Goal: Task Accomplishment & Management: Complete application form

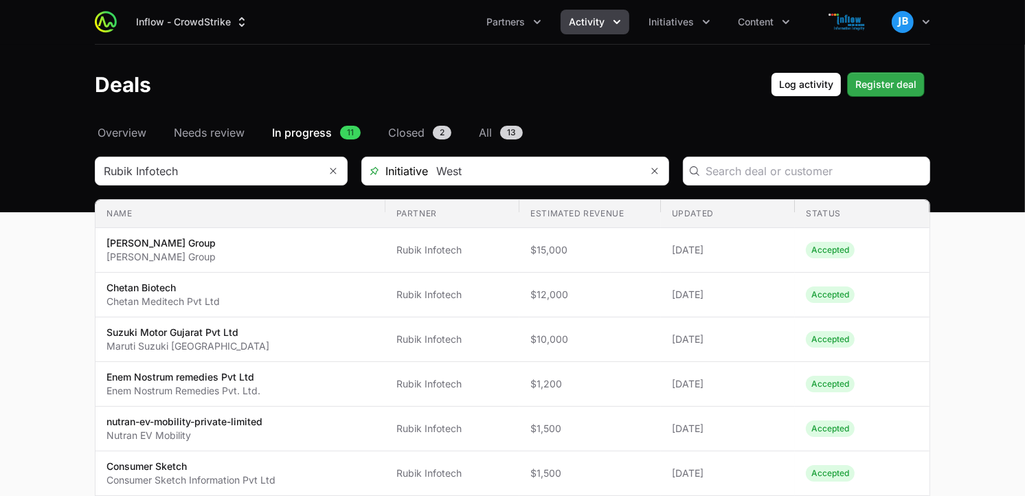
click at [869, 84] on span "Register deal" at bounding box center [885, 84] width 61 height 16
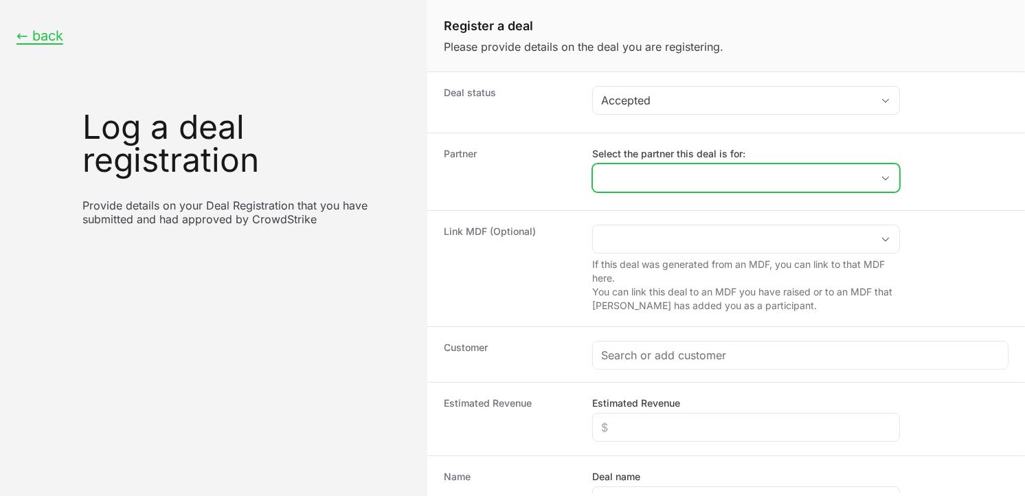
click at [670, 180] on input "Select the partner this deal is for:" at bounding box center [732, 177] width 279 height 27
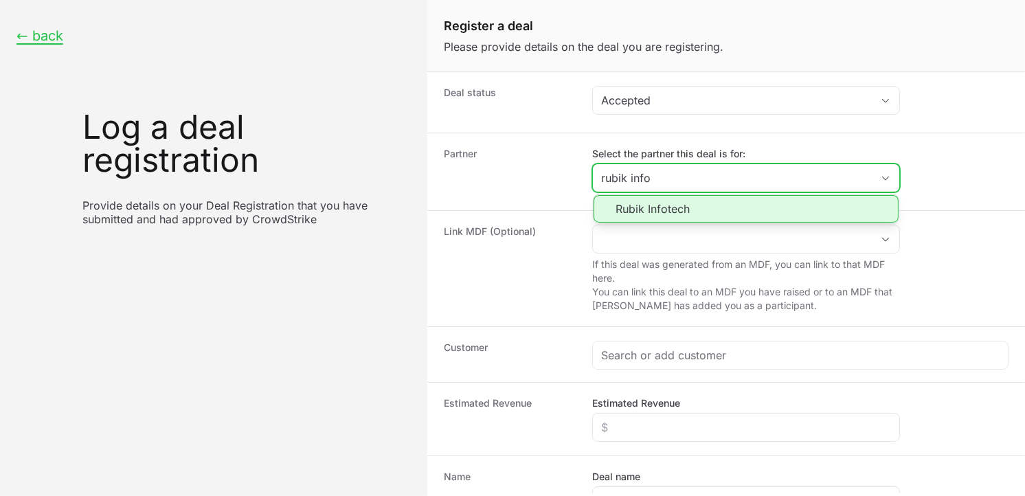
click at [660, 206] on li "Rubik Infotech" at bounding box center [745, 208] width 305 height 27
type input "Rubik Infotech"
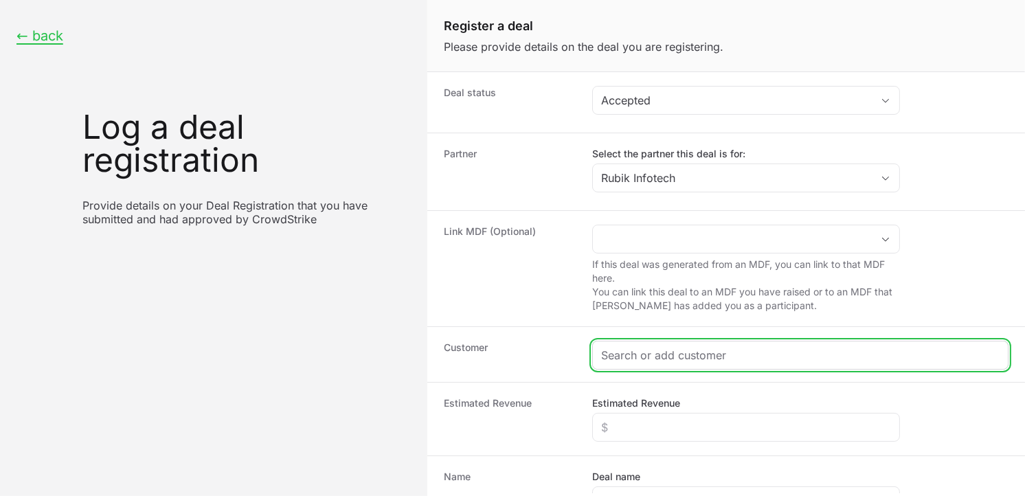
click at [641, 349] on input "Create activity form" at bounding box center [800, 355] width 398 height 16
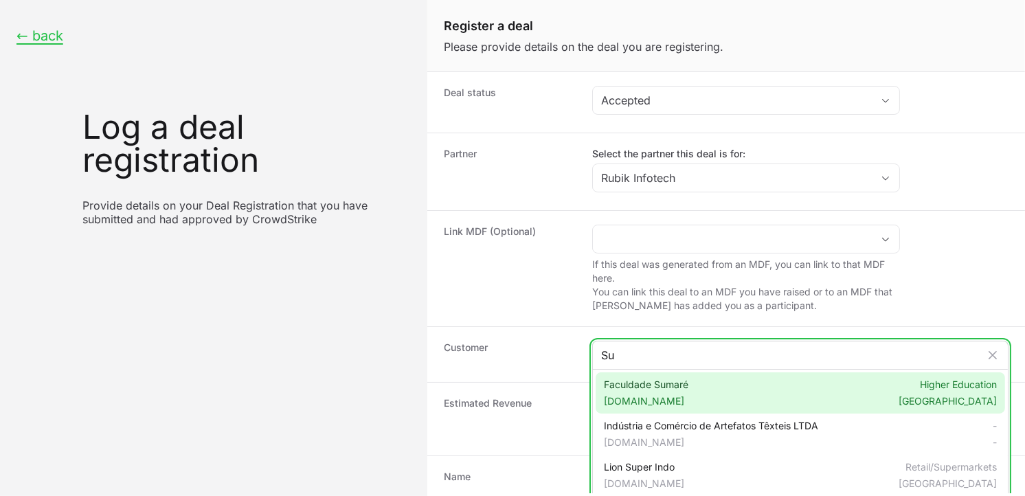
type input "S"
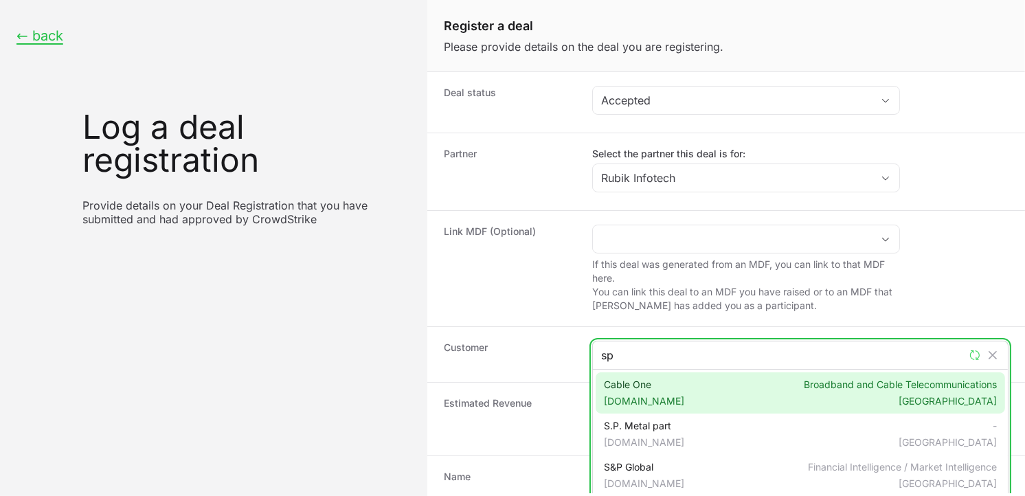
type input "s"
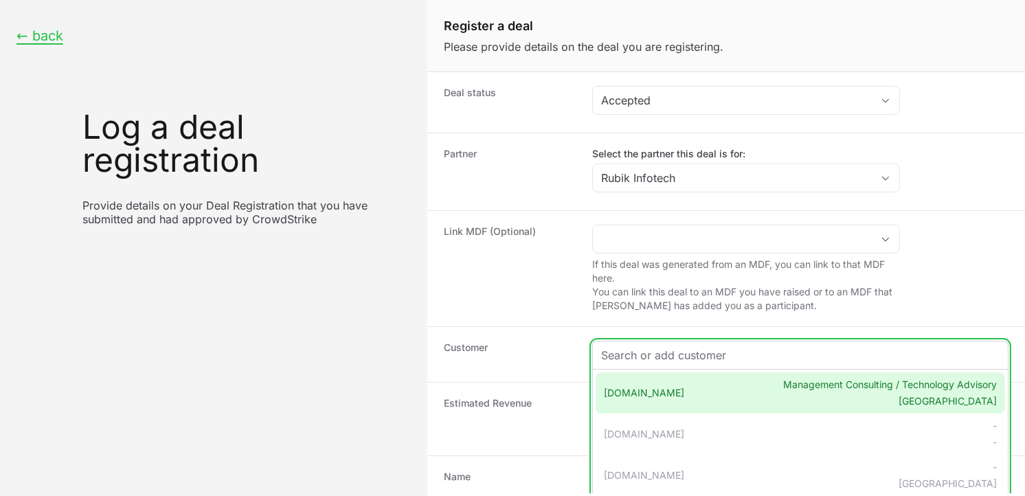
paste input "[URL][DOMAIN_NAME]"
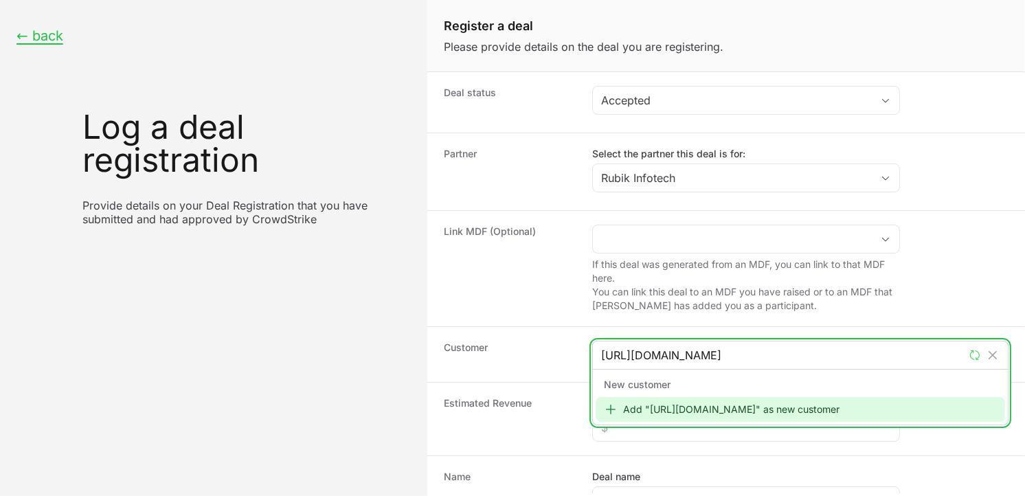
type input "[URL][DOMAIN_NAME]"
click at [674, 413] on div "Add "[URL][DOMAIN_NAME]" as new customer" at bounding box center [799, 409] width 409 height 25
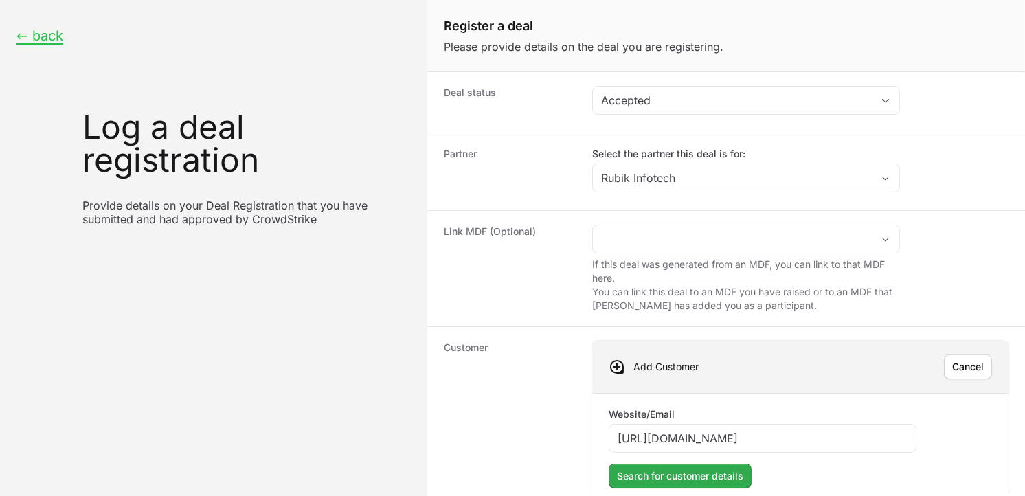
type input "[URL][DOMAIN_NAME]"
click at [674, 472] on span "Search for customer details" at bounding box center [680, 476] width 126 height 16
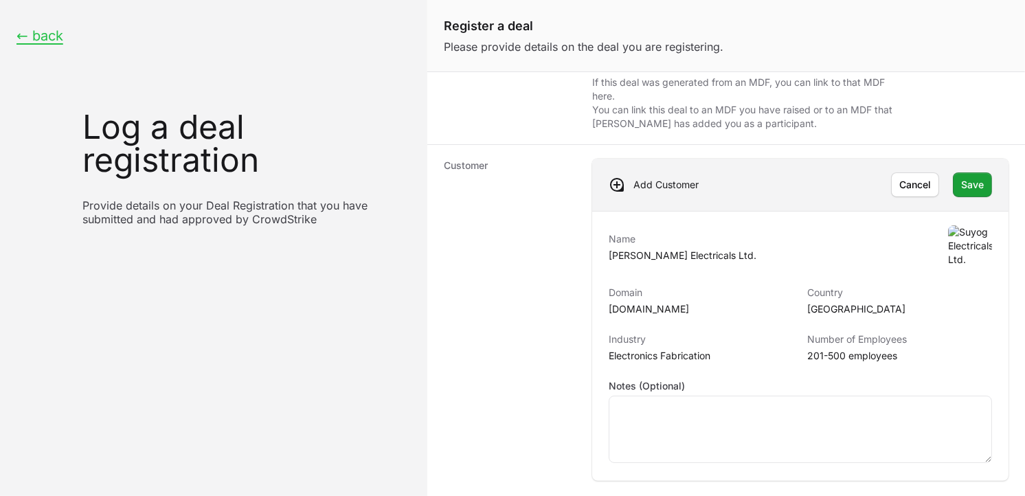
scroll to position [196, 0]
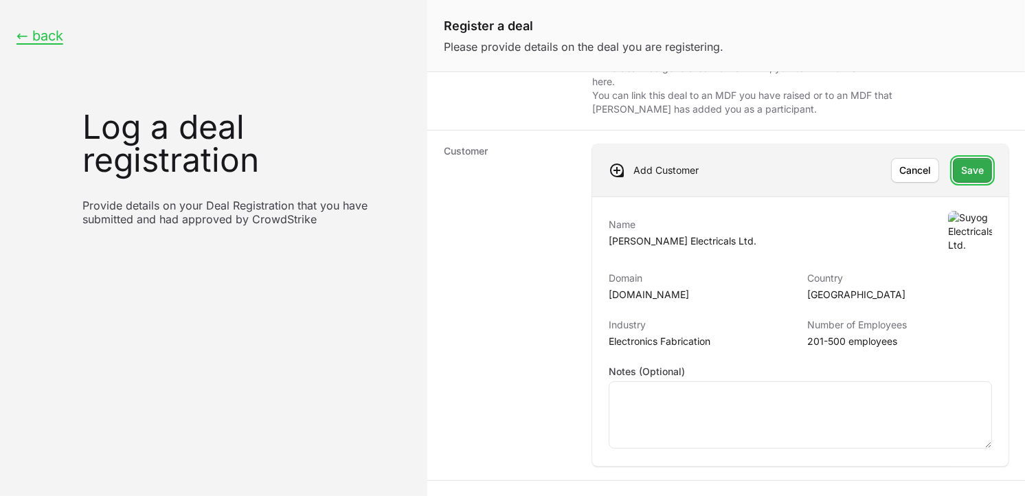
click at [966, 176] on span "Save" at bounding box center [972, 170] width 23 height 16
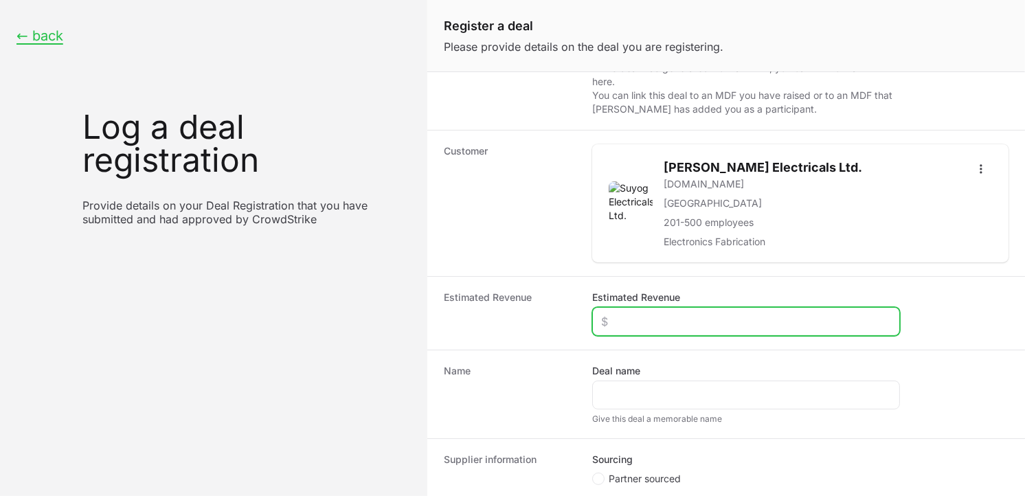
click at [673, 324] on input "Estimated Revenue" at bounding box center [746, 321] width 290 height 16
drag, startPoint x: 650, startPoint y: 315, endPoint x: 553, endPoint y: 304, distance: 97.5
click at [553, 304] on div "Estimated Revenue Estimated Revenue $1,020" at bounding box center [726, 312] width 598 height 73
type input "$2,040"
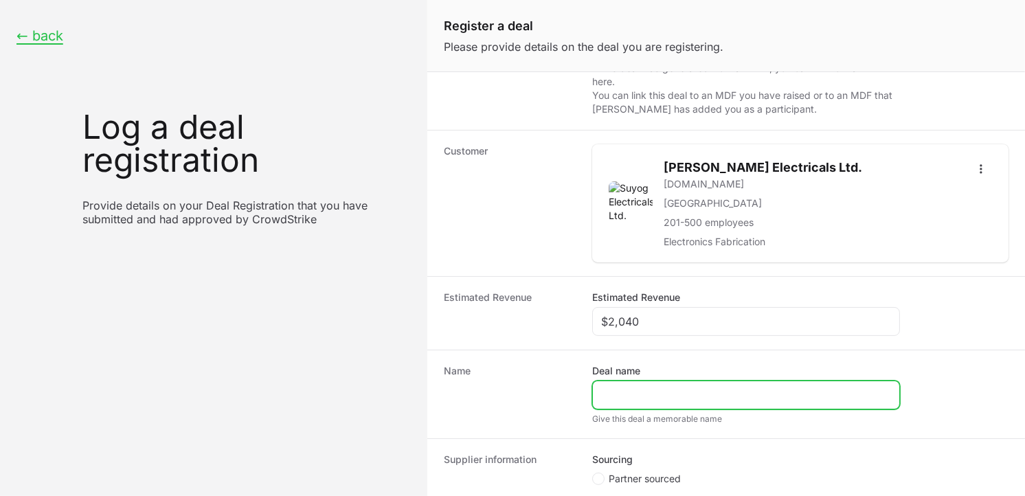
click at [643, 398] on input "Deal name" at bounding box center [746, 395] width 290 height 16
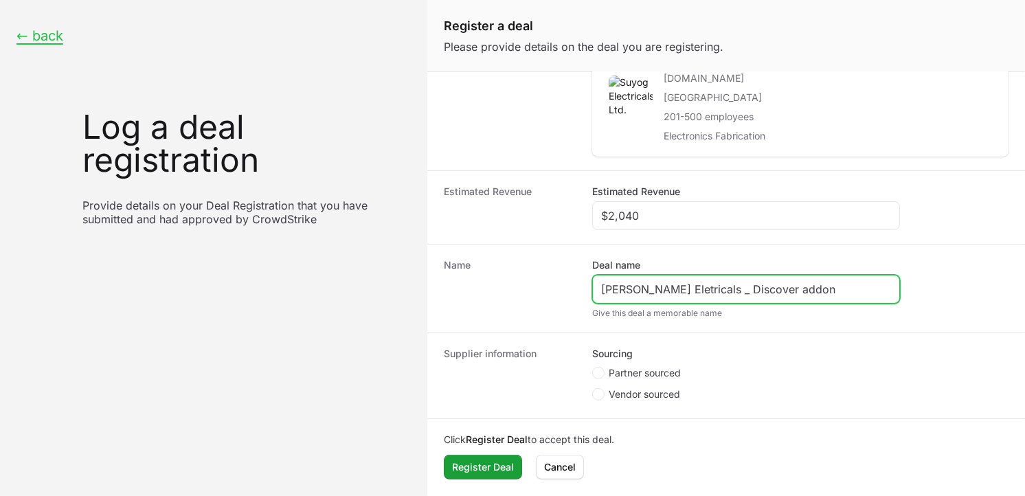
scroll to position [304, 0]
type input "[PERSON_NAME] Eletricals _ Discover addon"
click at [602, 373] on span "Create activity form" at bounding box center [598, 373] width 12 height 12
radio input "true"
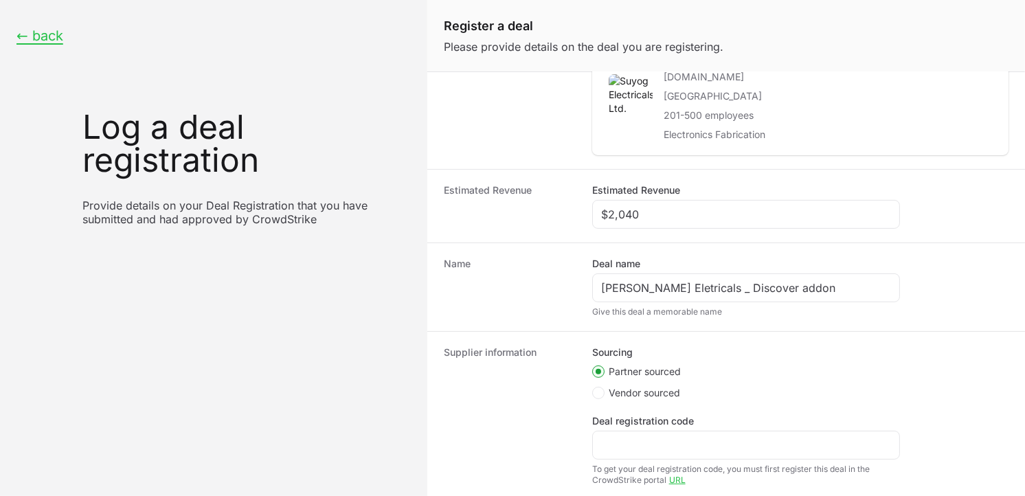
scroll to position [196, 0]
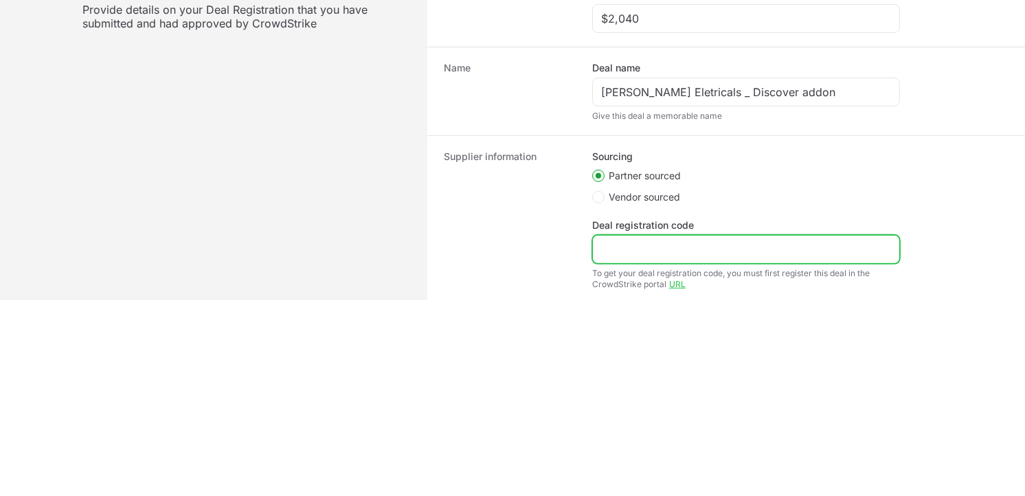
click at [682, 247] on input "Deal registration code" at bounding box center [746, 249] width 290 height 16
paste input "DR-fbd3464e"
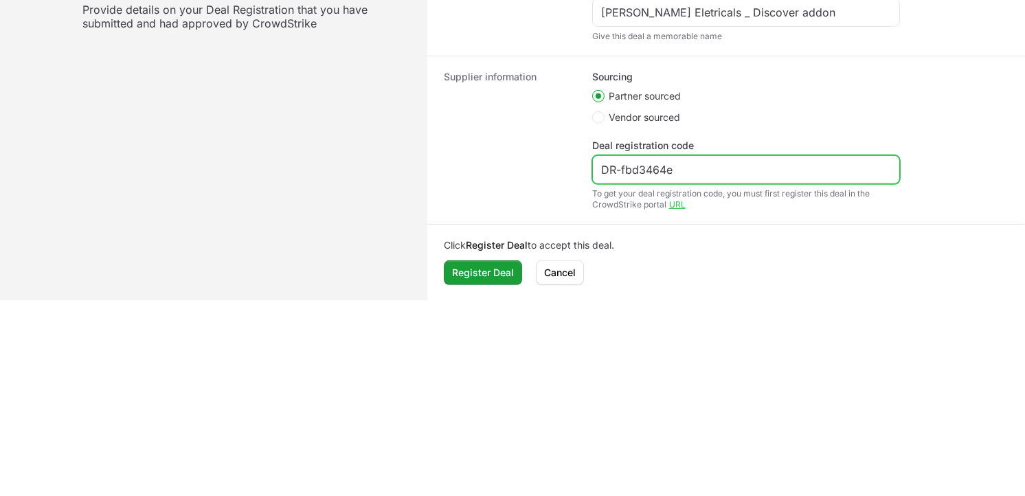
scroll to position [385, 0]
type input "DR-fbd3464e"
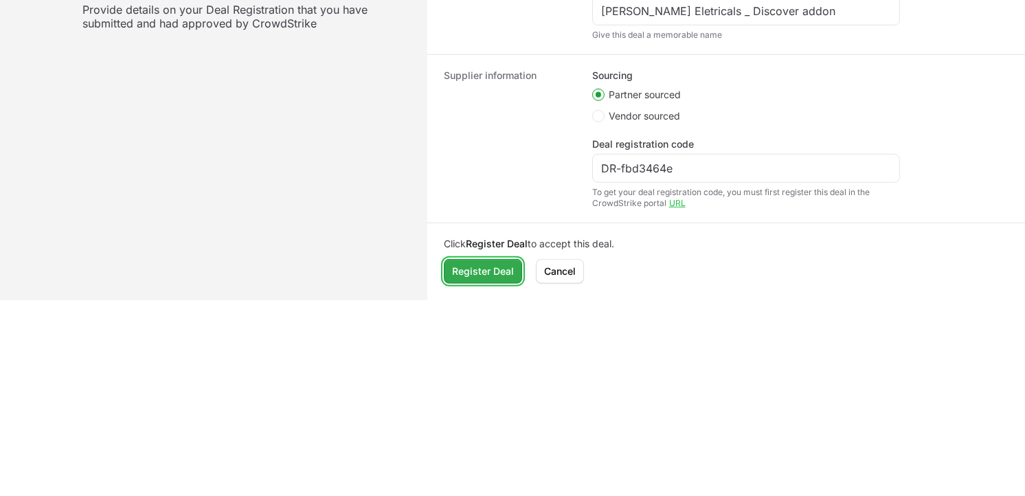
click at [486, 276] on span "Register Deal" at bounding box center [483, 271] width 62 height 16
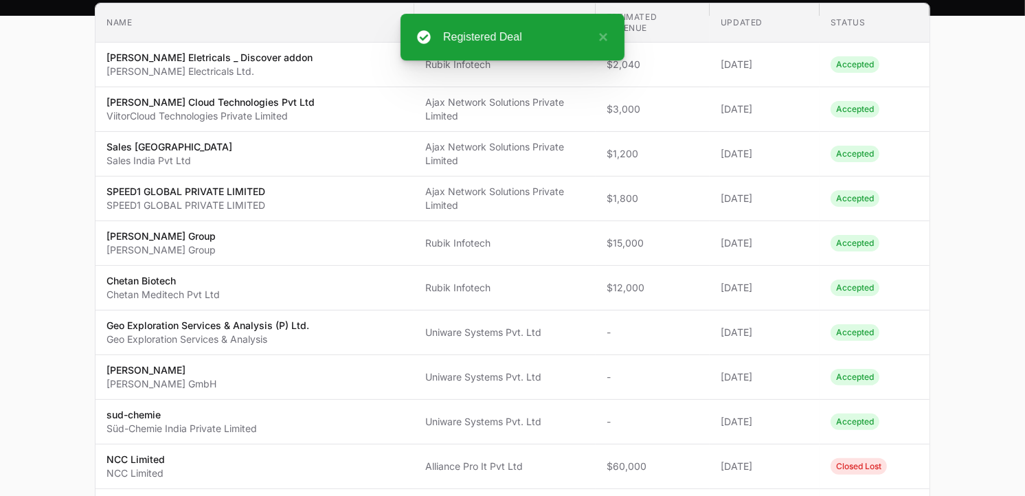
click at [486, 276] on td "Partner Rubik Infotech" at bounding box center [504, 288] width 181 height 45
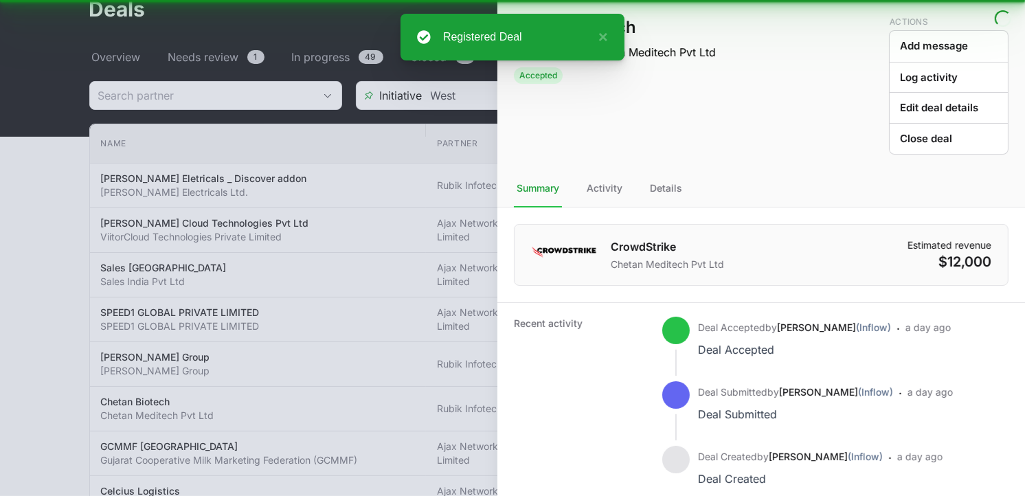
scroll to position [41, 0]
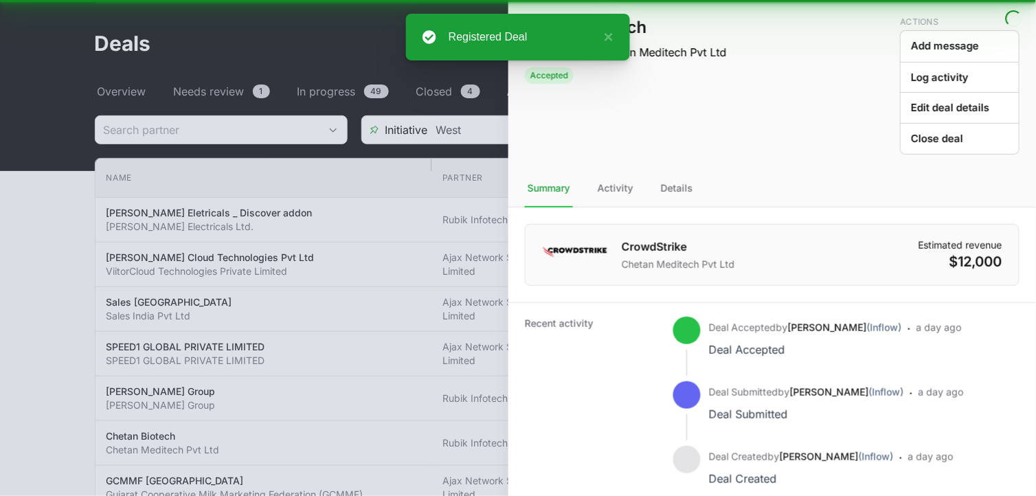
drag, startPoint x: 1035, startPoint y: 163, endPoint x: 990, endPoint y: -47, distance: 215.5
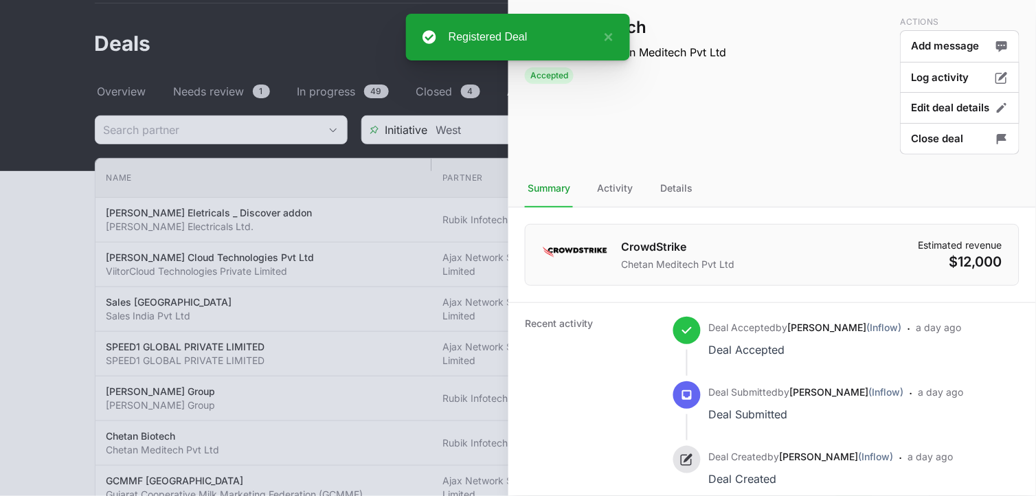
click at [244, 31] on div at bounding box center [518, 248] width 1036 height 496
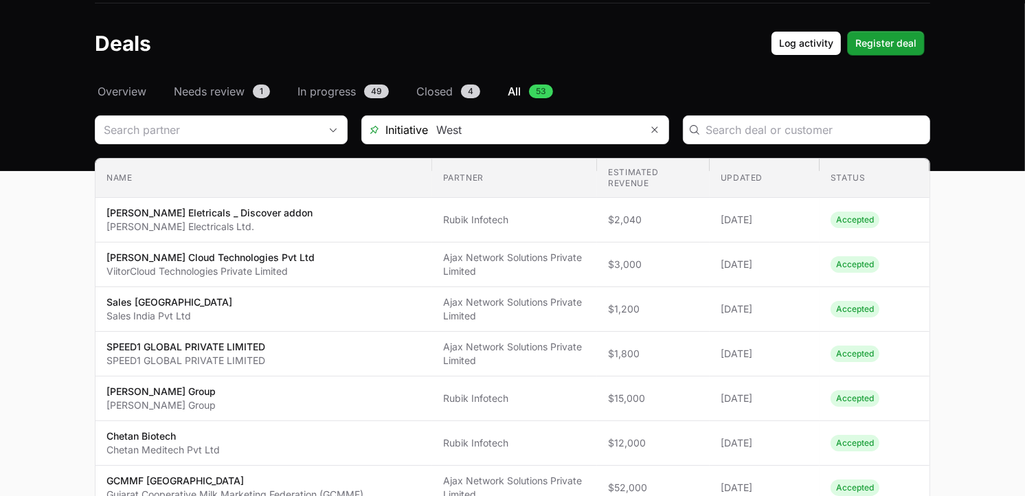
scroll to position [0, 0]
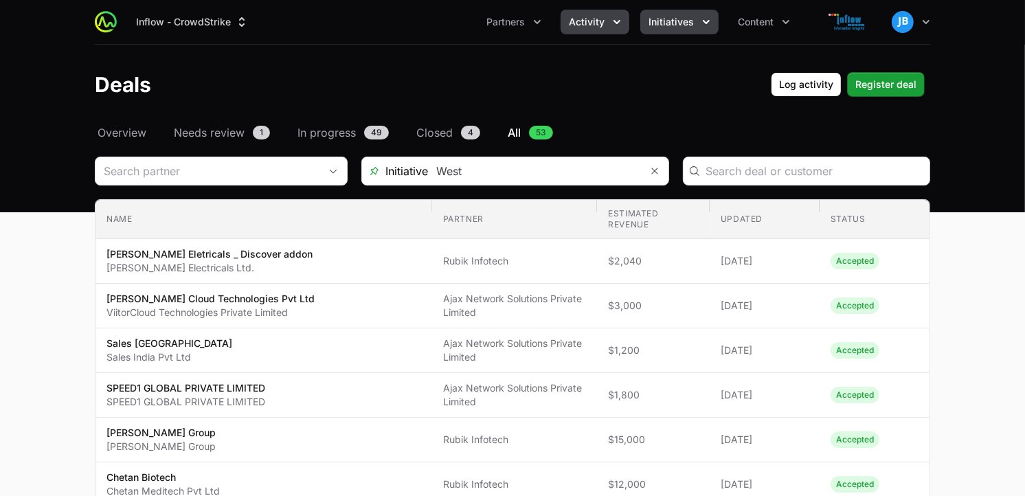
click at [671, 17] on span "Initiatives" at bounding box center [670, 22] width 45 height 14
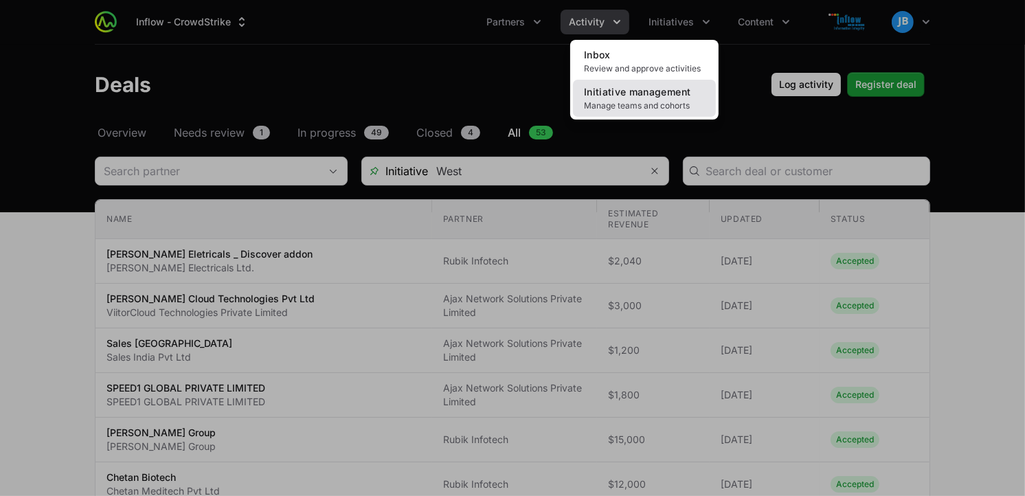
click at [633, 104] on span "Manage teams and cohorts" at bounding box center [644, 105] width 121 height 11
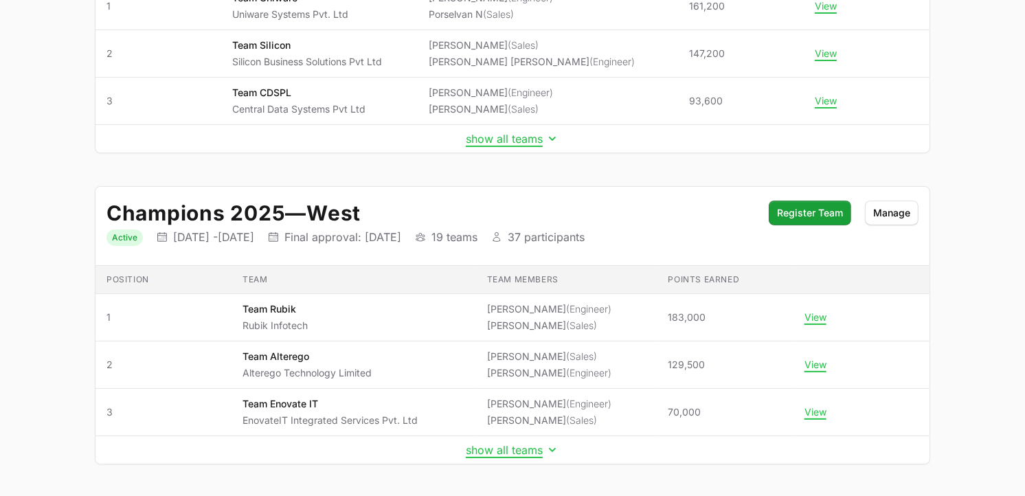
scroll to position [331, 0]
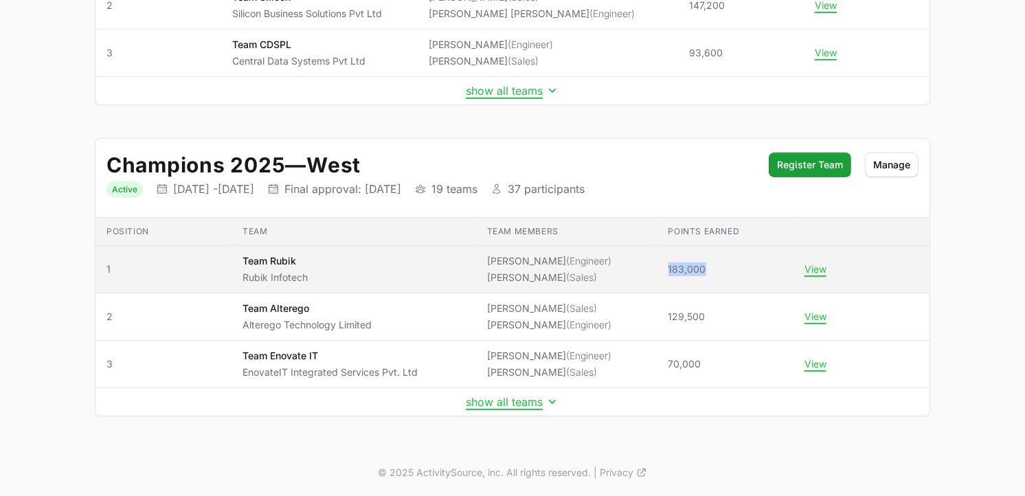
drag, startPoint x: 714, startPoint y: 270, endPoint x: 661, endPoint y: 276, distance: 53.9
click at [661, 276] on td "Points earned 183,000" at bounding box center [725, 269] width 136 height 47
copy span "183,000"
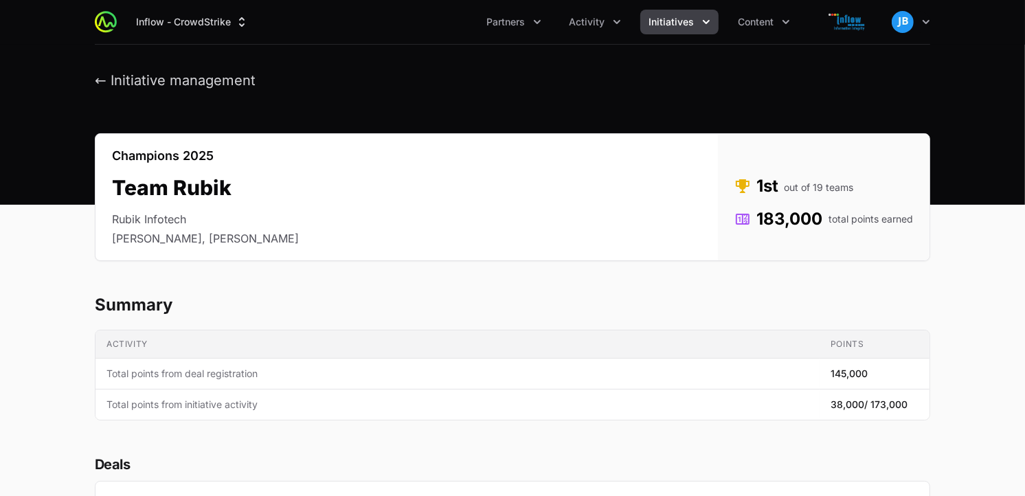
click at [705, 26] on icon "Initiatives menu" at bounding box center [706, 22] width 14 height 14
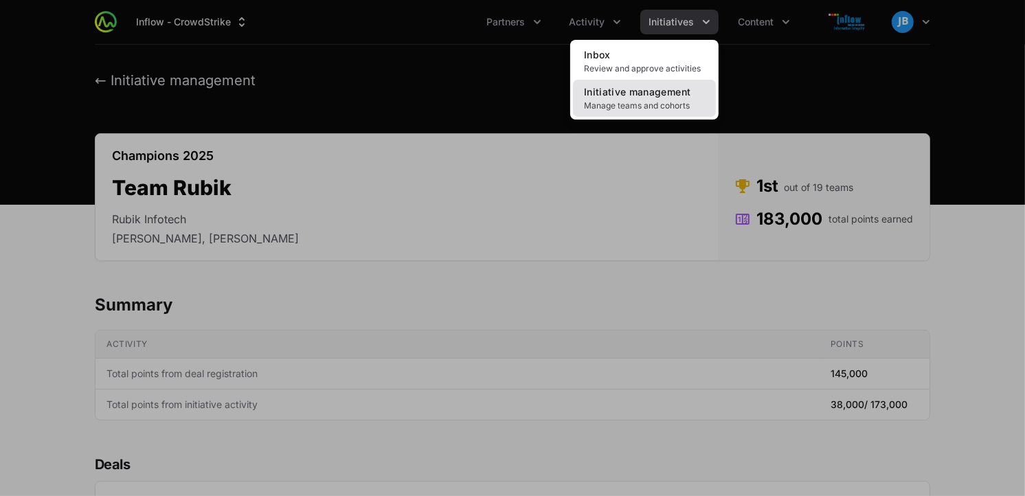
click at [644, 87] on span "Initiative management" at bounding box center [637, 92] width 106 height 12
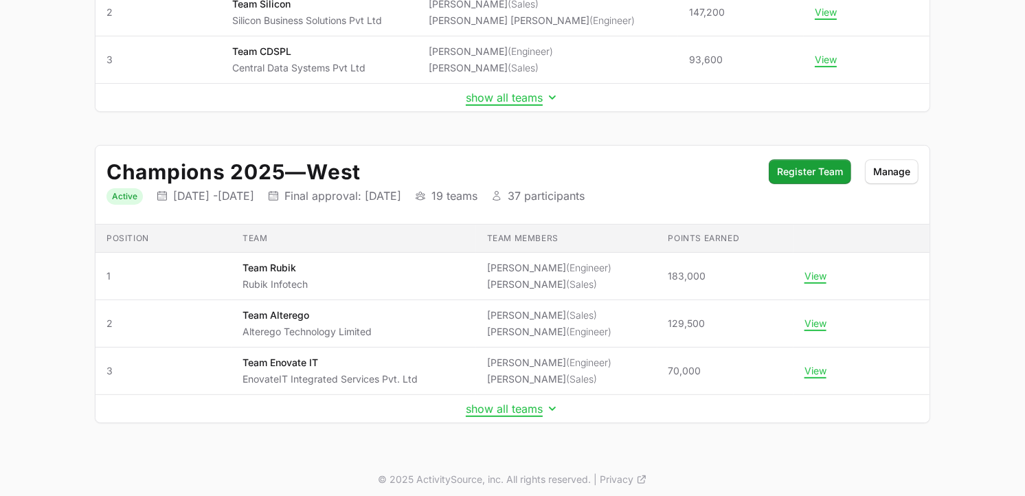
scroll to position [331, 0]
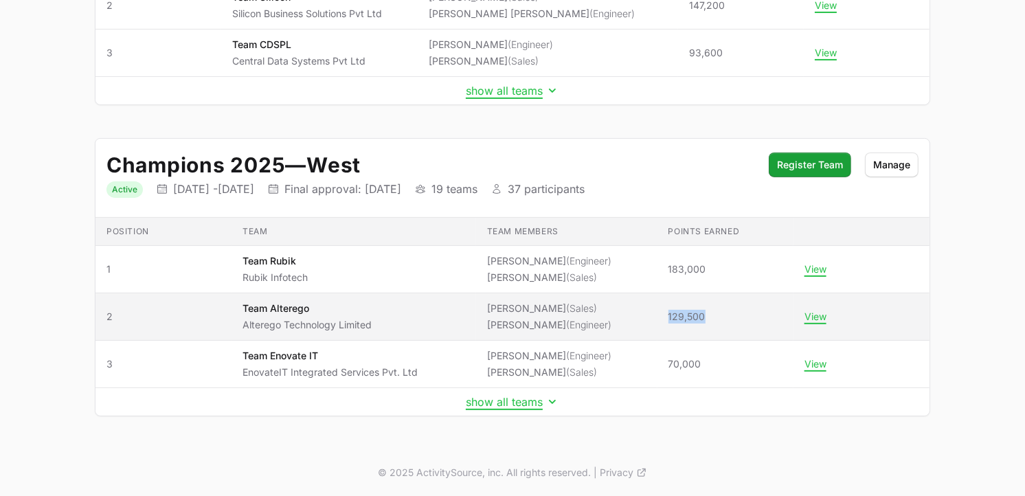
drag, startPoint x: 703, startPoint y: 318, endPoint x: 663, endPoint y: 317, distance: 39.2
click at [668, 317] on span "129,500" at bounding box center [725, 317] width 114 height 14
copy span "129,500"
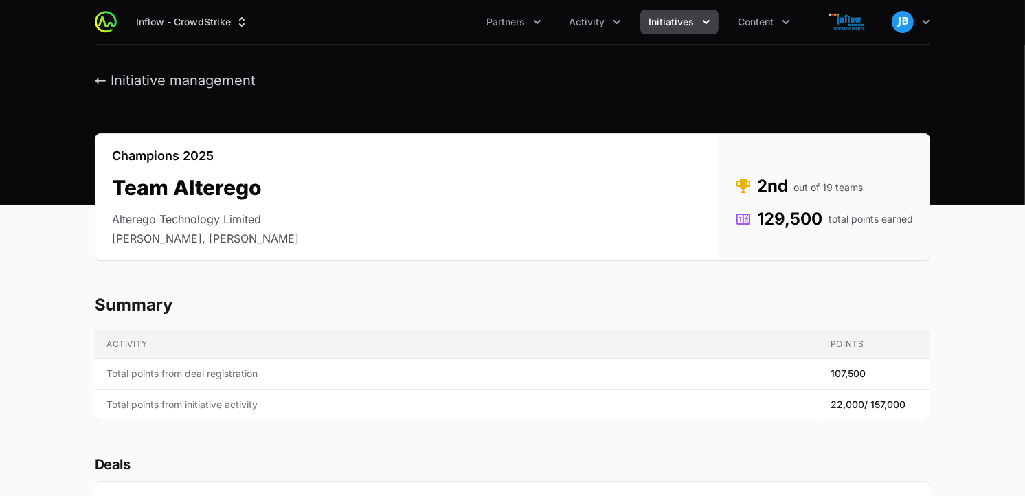
click at [683, 18] on span "Initiatives" at bounding box center [670, 22] width 45 height 14
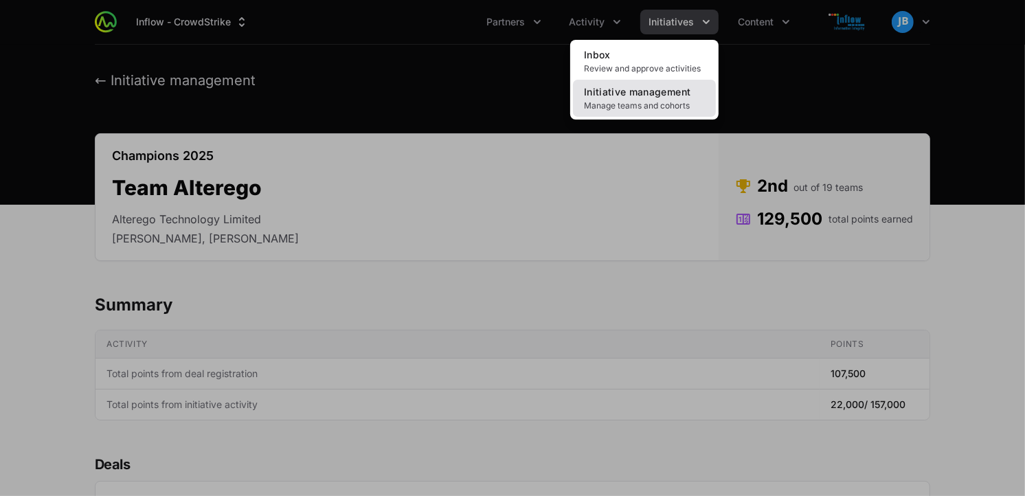
click at [657, 87] on span "Initiative management" at bounding box center [637, 92] width 106 height 12
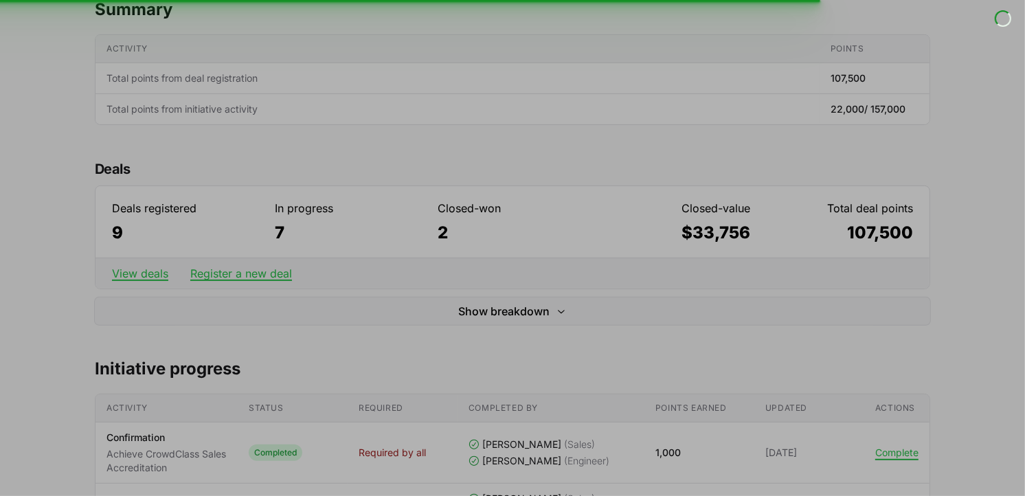
scroll to position [423, 0]
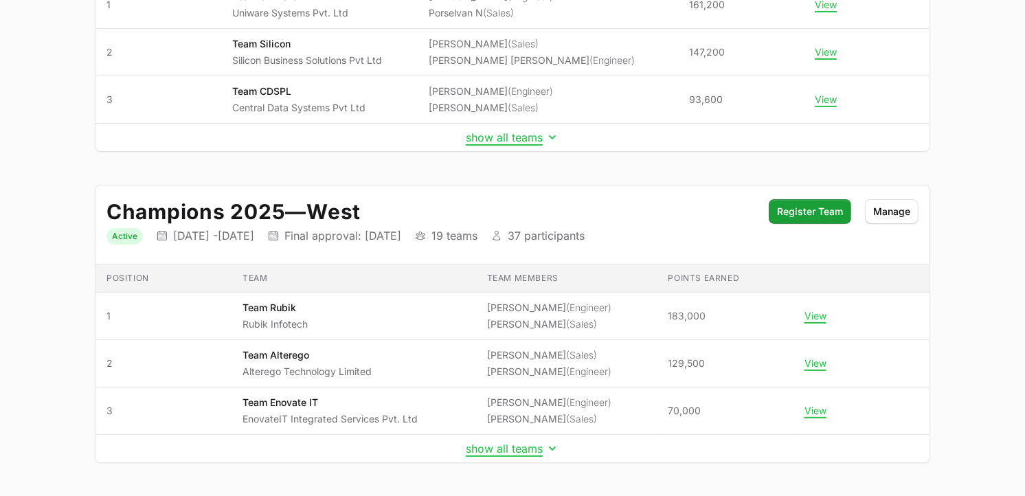
scroll to position [287, 0]
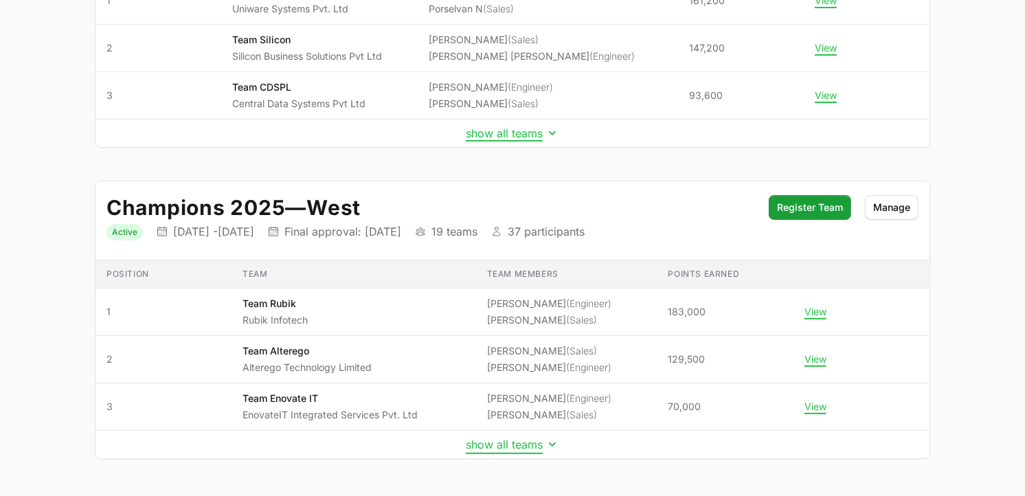
click at [548, 442] on icon "Initiative details" at bounding box center [552, 444] width 14 height 14
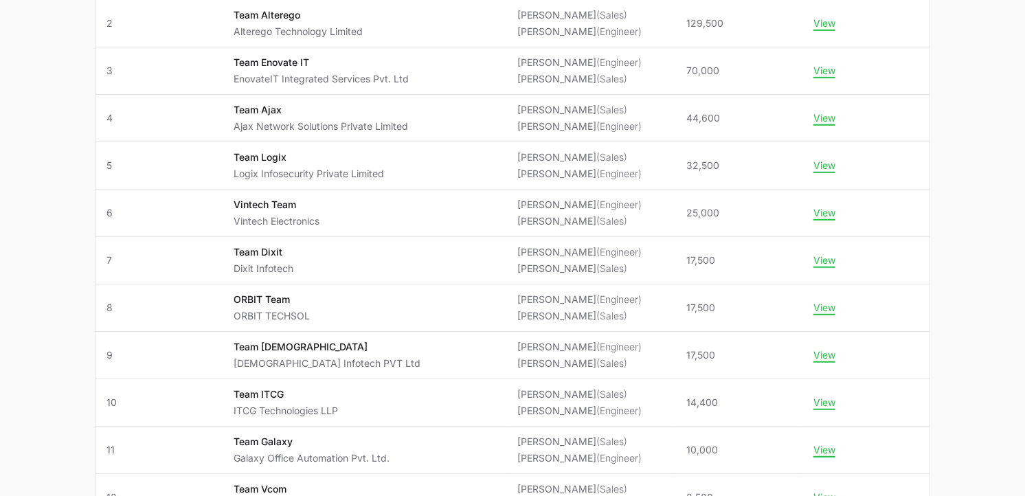
scroll to position [0, 0]
